Goal: Navigation & Orientation: Understand site structure

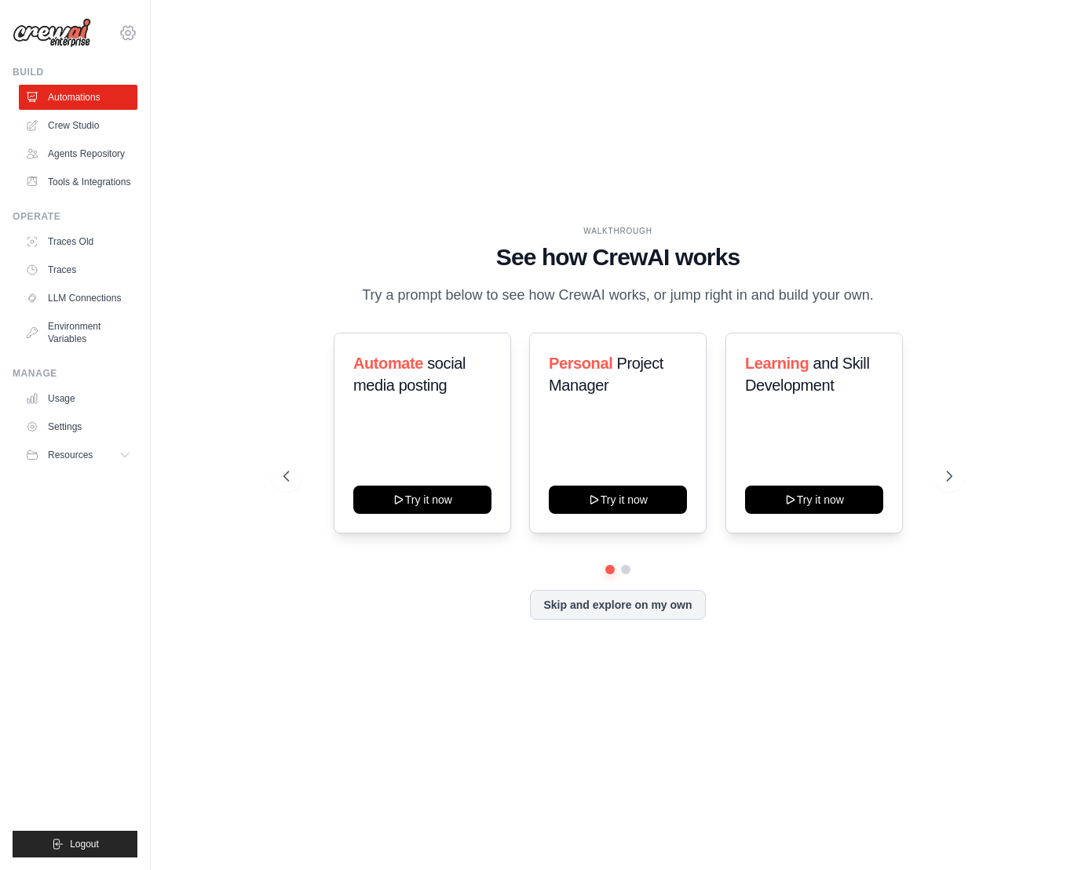
click at [129, 31] on icon at bounding box center [128, 33] width 19 height 19
click at [177, 206] on div "WALKTHROUGH See how [PERSON_NAME] works Try a prompt below to see how [PERSON_N…" at bounding box center [618, 435] width 884 height 839
click at [102, 132] on link "Crew Studio" at bounding box center [79, 125] width 119 height 25
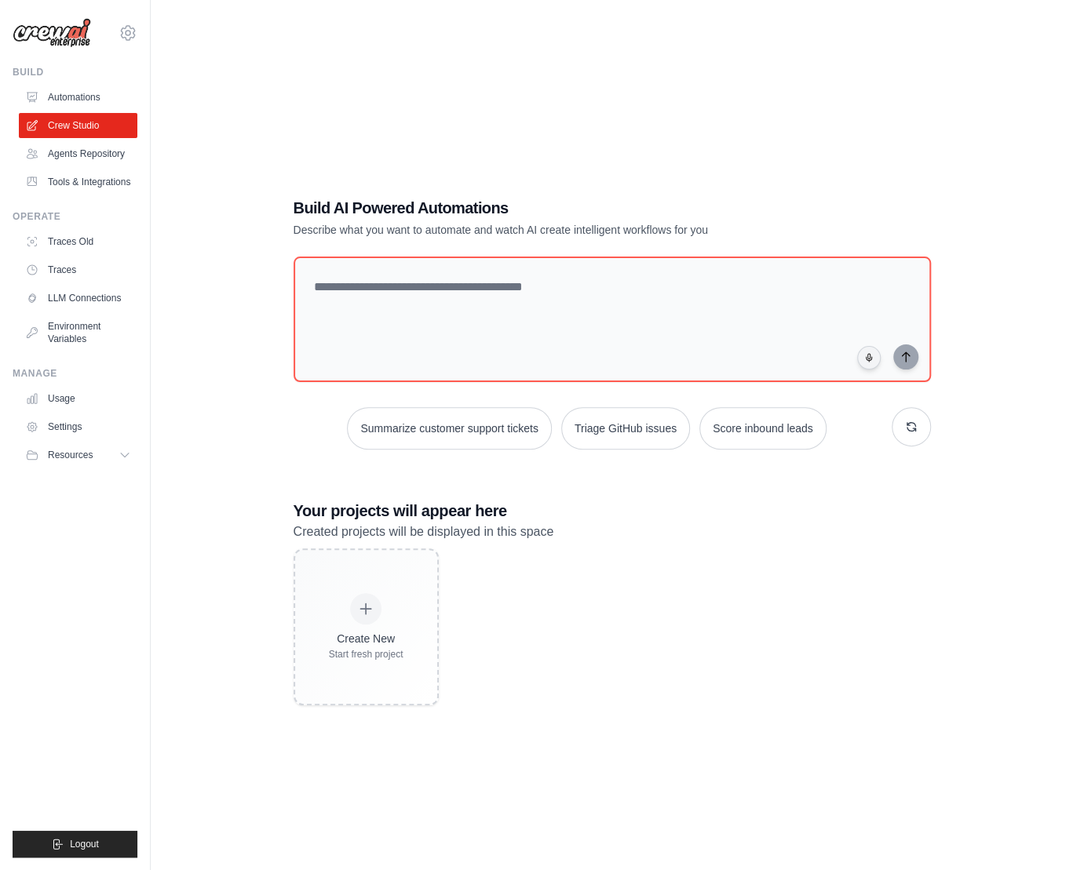
click at [78, 98] on link "Automations" at bounding box center [78, 97] width 119 height 25
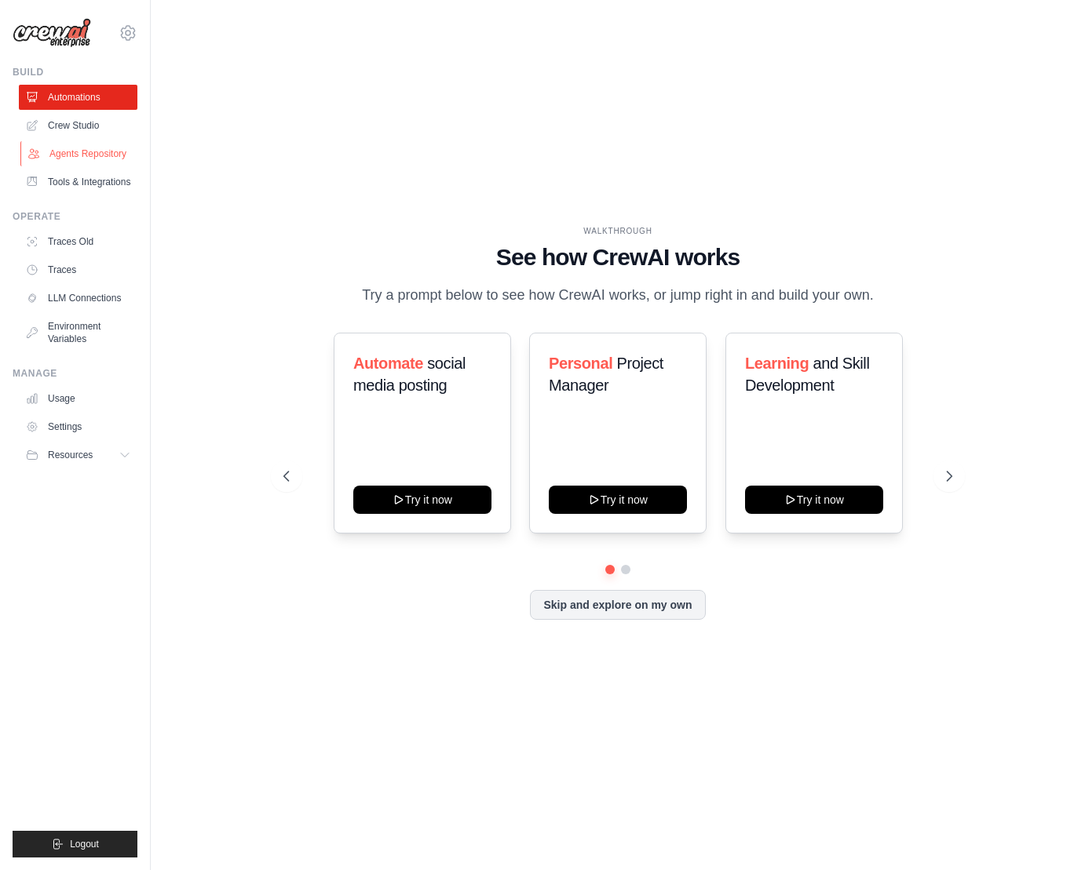
click at [104, 155] on link "Agents Repository" at bounding box center [79, 153] width 119 height 25
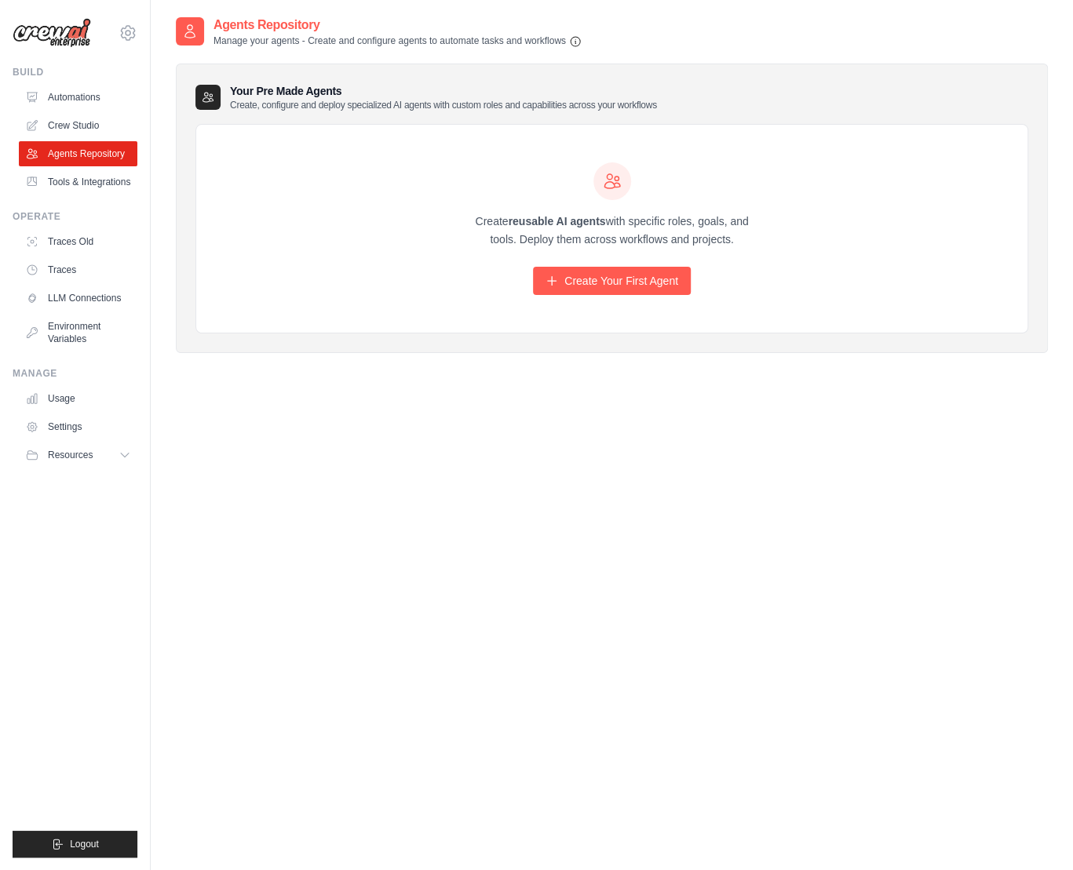
click at [98, 199] on ul "Build Automations Crew Studio Agents Repository Tools & Integrations" at bounding box center [75, 462] width 125 height 792
click at [95, 175] on link "Tools & Integrations" at bounding box center [79, 182] width 119 height 25
